Goal: Task Accomplishment & Management: Use online tool/utility

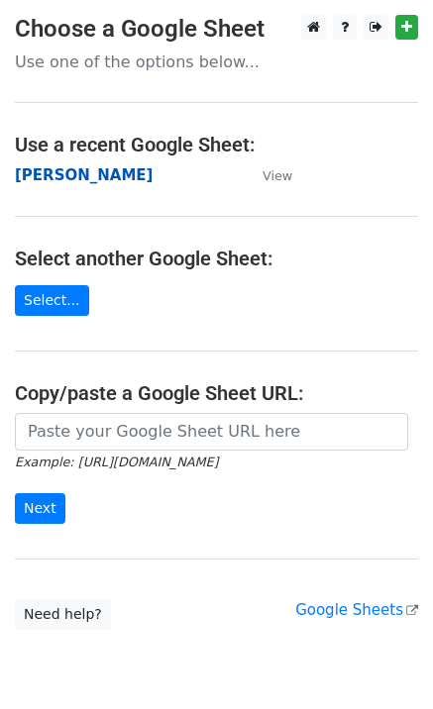
click at [40, 168] on strong "[PERSON_NAME]" at bounding box center [84, 175] width 138 height 18
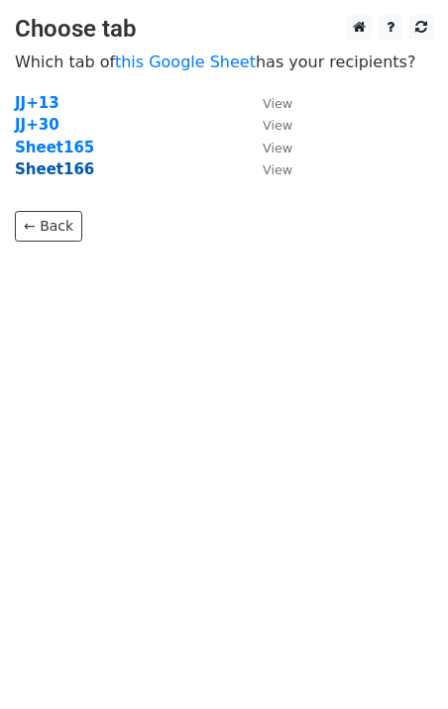
click at [73, 174] on strong "Sheet166" at bounding box center [54, 169] width 79 height 18
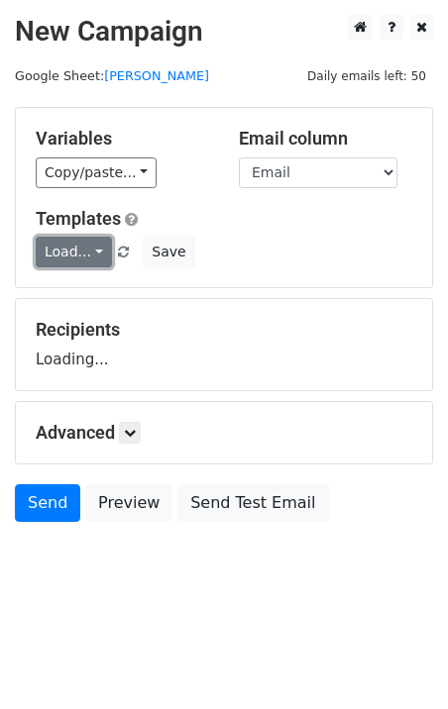
click at [84, 259] on link "Load..." at bounding box center [74, 252] width 76 height 31
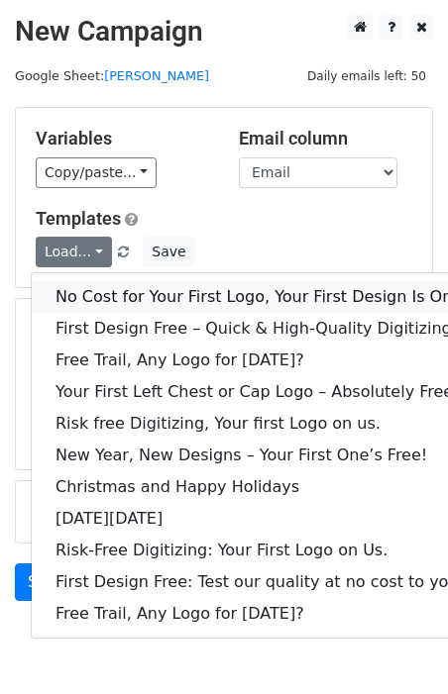
click at [112, 291] on link "No Cost for Your First Logo, Your First Design Is On Us!" at bounding box center [269, 297] width 475 height 32
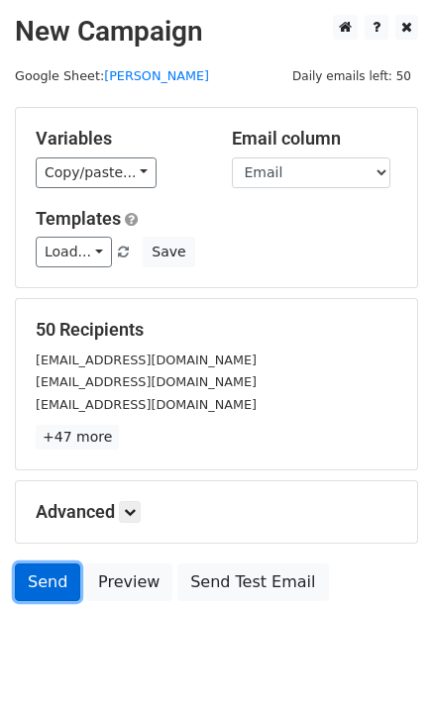
click at [46, 588] on link "Send" at bounding box center [47, 583] width 65 height 38
